Goal: Information Seeking & Learning: Learn about a topic

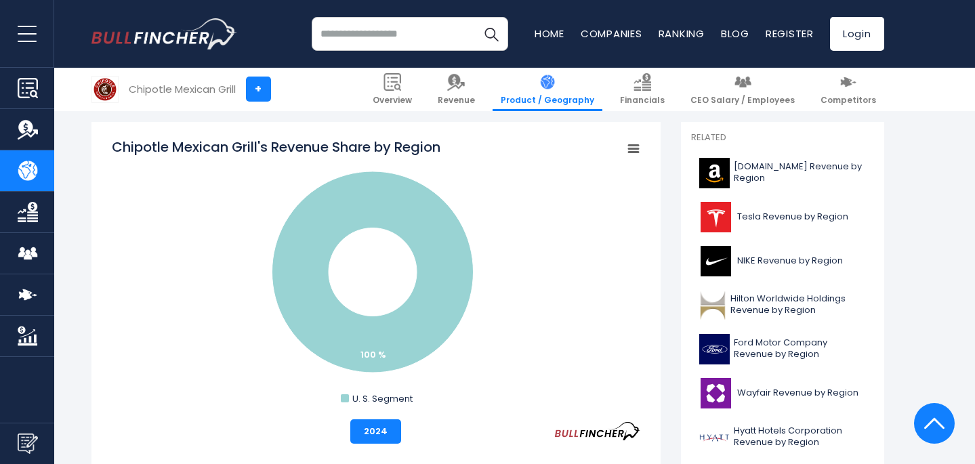
scroll to position [337, 0]
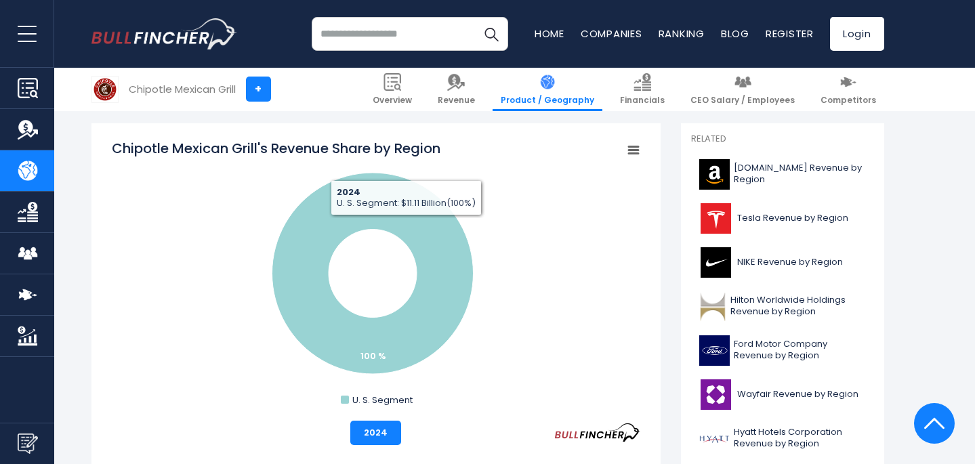
click at [632, 154] on rect "Chipotle Mexican Grill's Revenue Share by Region" at bounding box center [632, 150] width 19 height 19
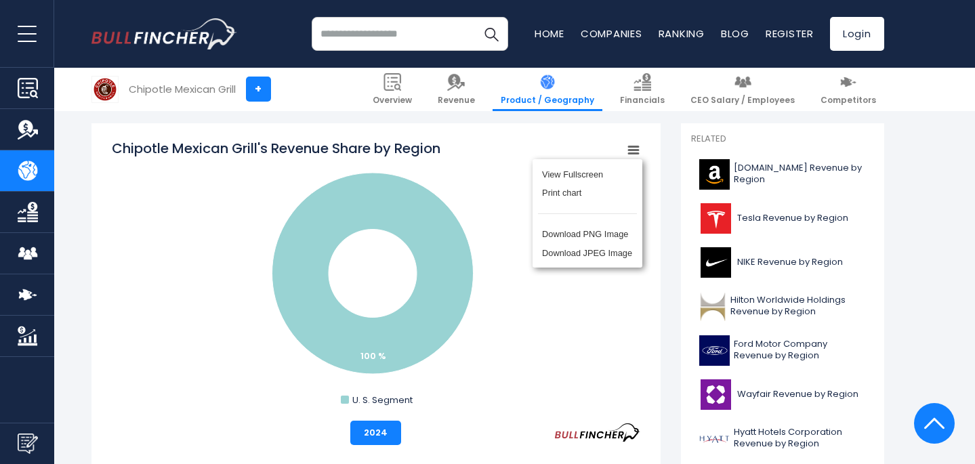
click at [475, 291] on rect "Chipotle Mexican Grill's Revenue Share by Region" at bounding box center [376, 274] width 528 height 271
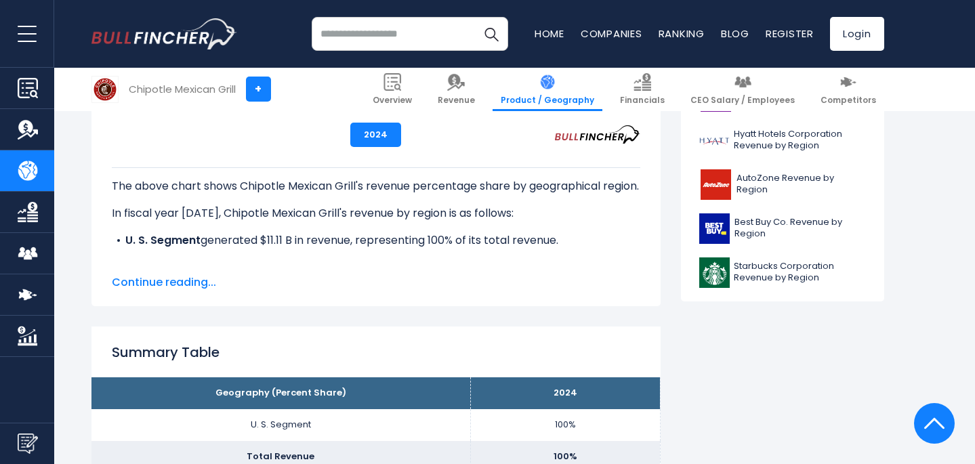
scroll to position [0, 0]
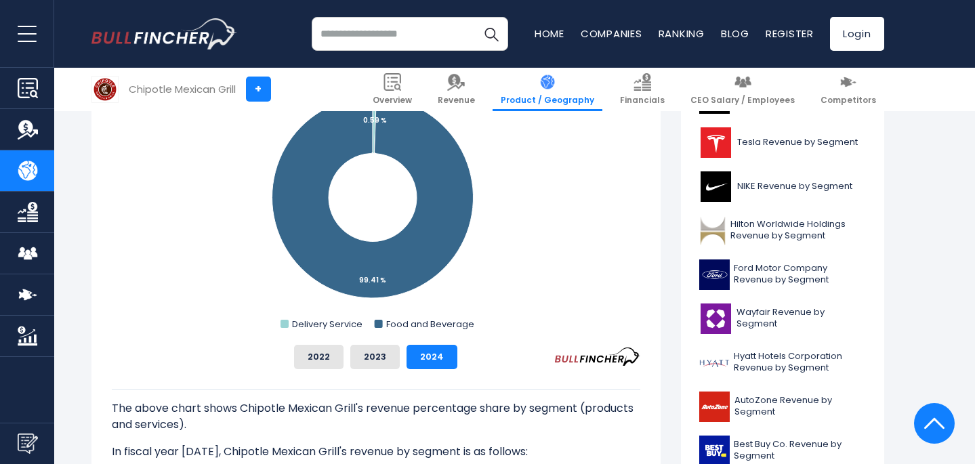
scroll to position [430, 0]
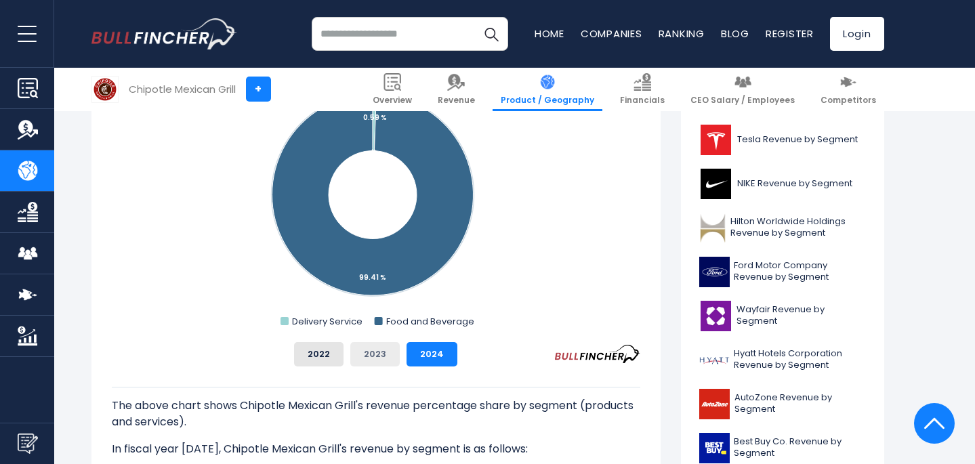
click at [371, 353] on button "2023" at bounding box center [374, 354] width 49 height 24
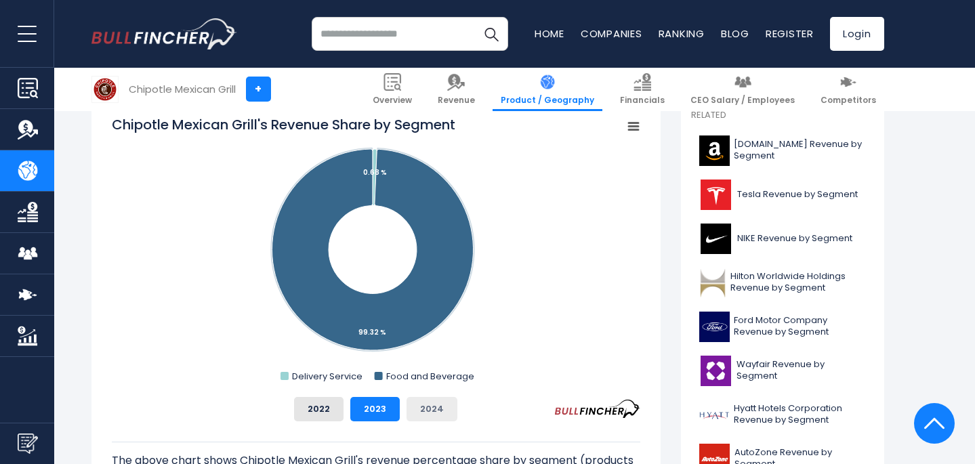
click at [428, 398] on button "2024" at bounding box center [432, 409] width 51 height 24
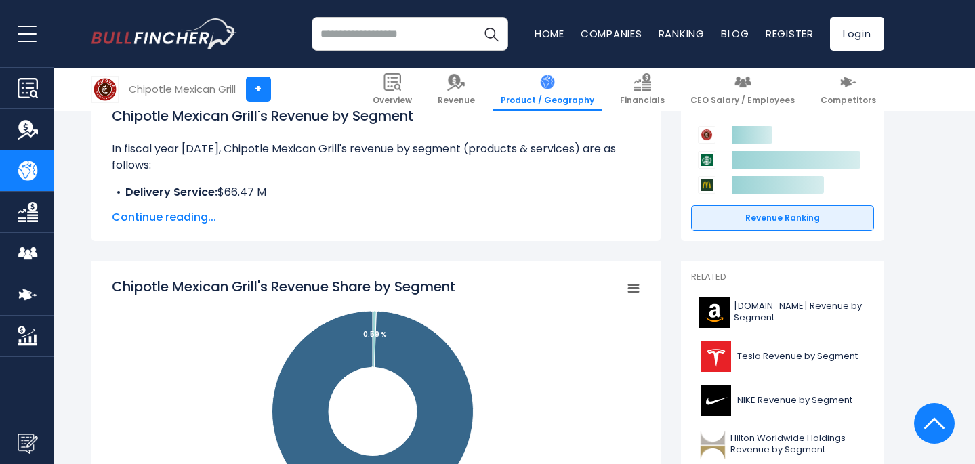
scroll to position [211, 0]
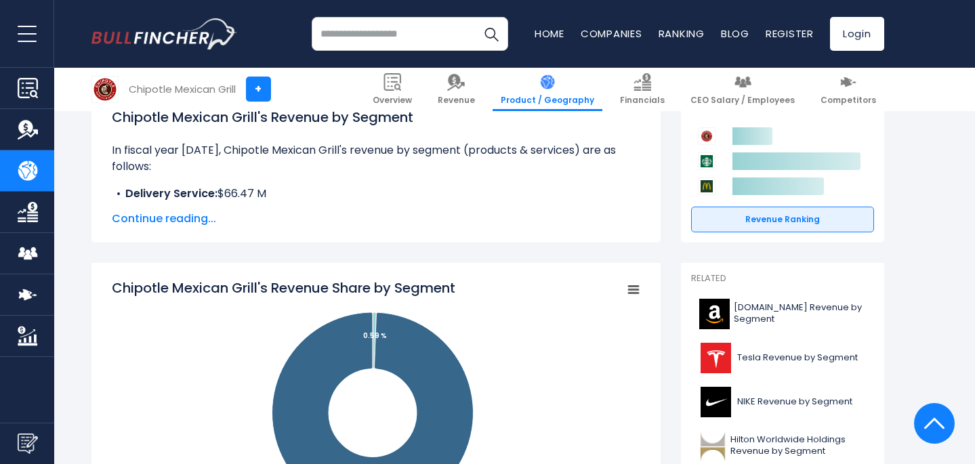
click at [631, 293] on icon "Chipotle Mexican Grill's Revenue Share by Segment" at bounding box center [633, 290] width 9 height 7
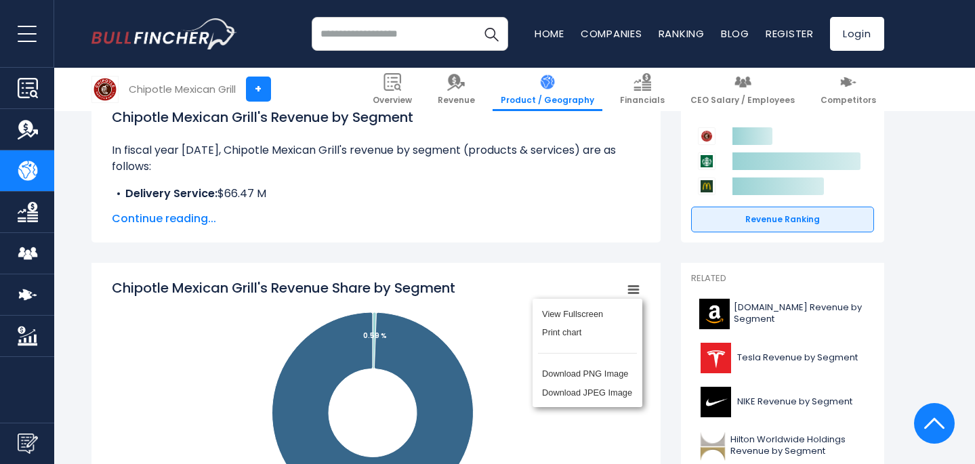
click at [631, 293] on div "View Fullscreen Print chart Download PNG Image Download JPEG Image" at bounding box center [588, 353] width 148 height 146
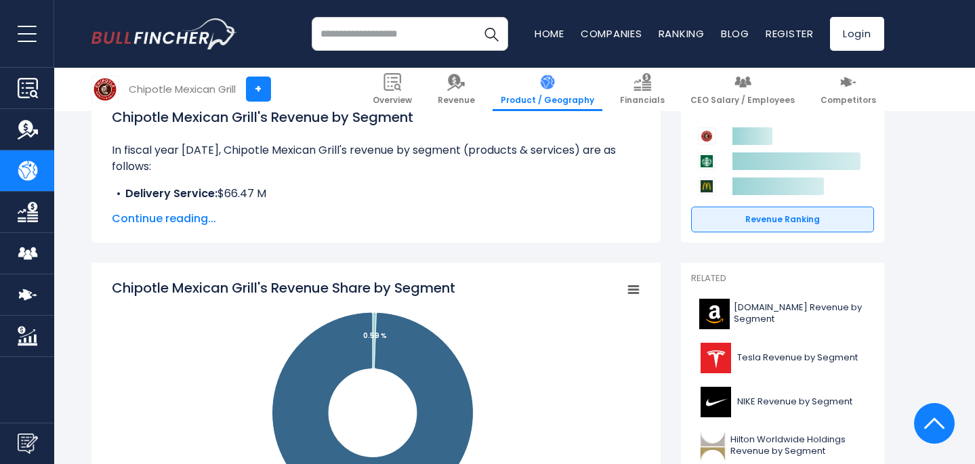
click at [631, 293] on icon "Chipotle Mexican Grill's Revenue Share by Segment" at bounding box center [633, 290] width 9 height 7
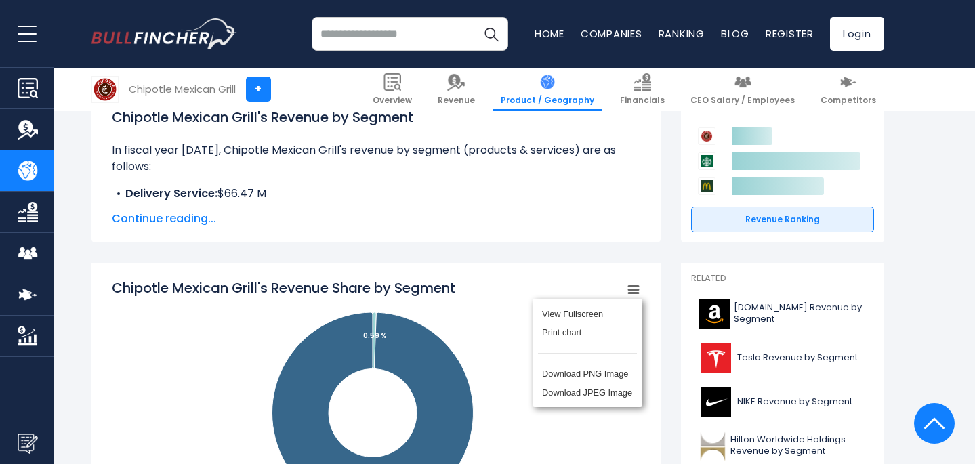
click at [631, 293] on div "View Fullscreen Print chart Download PNG Image Download JPEG Image" at bounding box center [588, 353] width 148 height 146
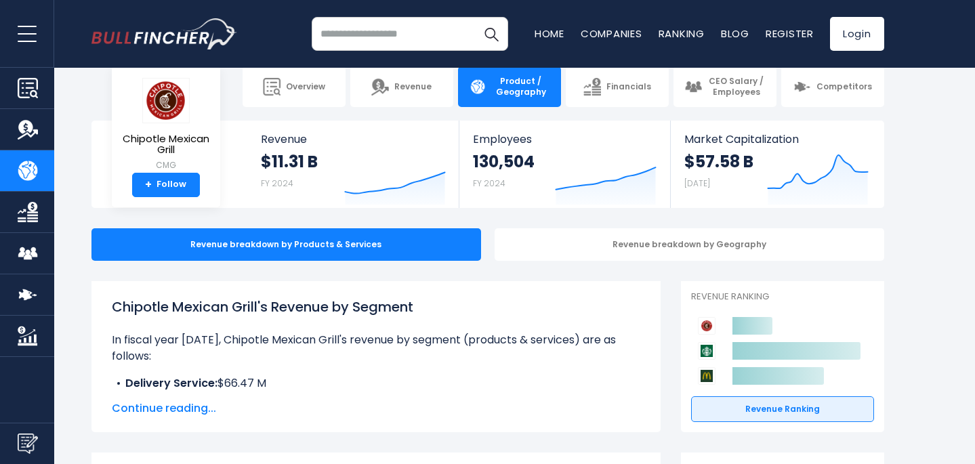
scroll to position [0, 0]
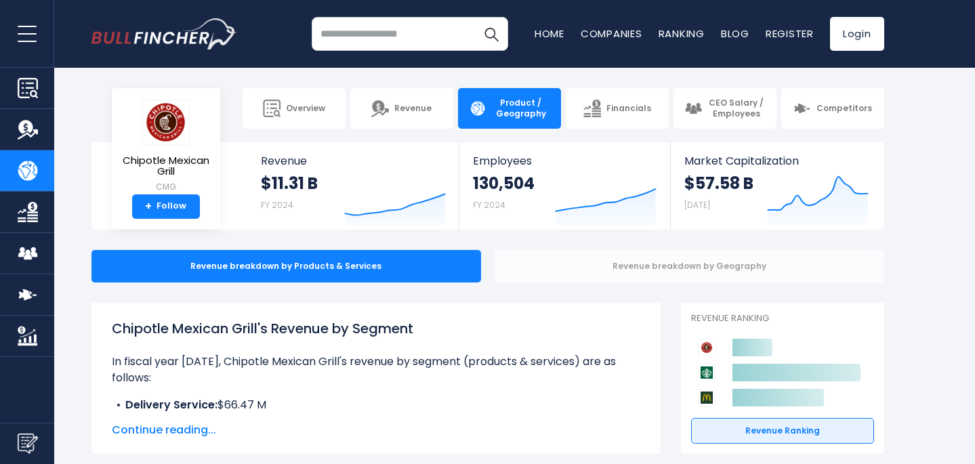
click at [692, 260] on div "Revenue breakdown by Geography" at bounding box center [690, 266] width 390 height 33
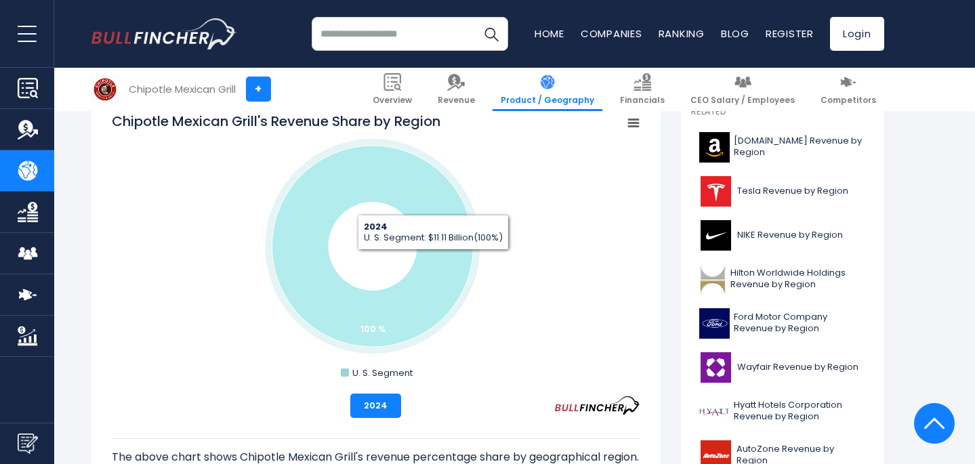
scroll to position [362, 0]
